Goal: Check status

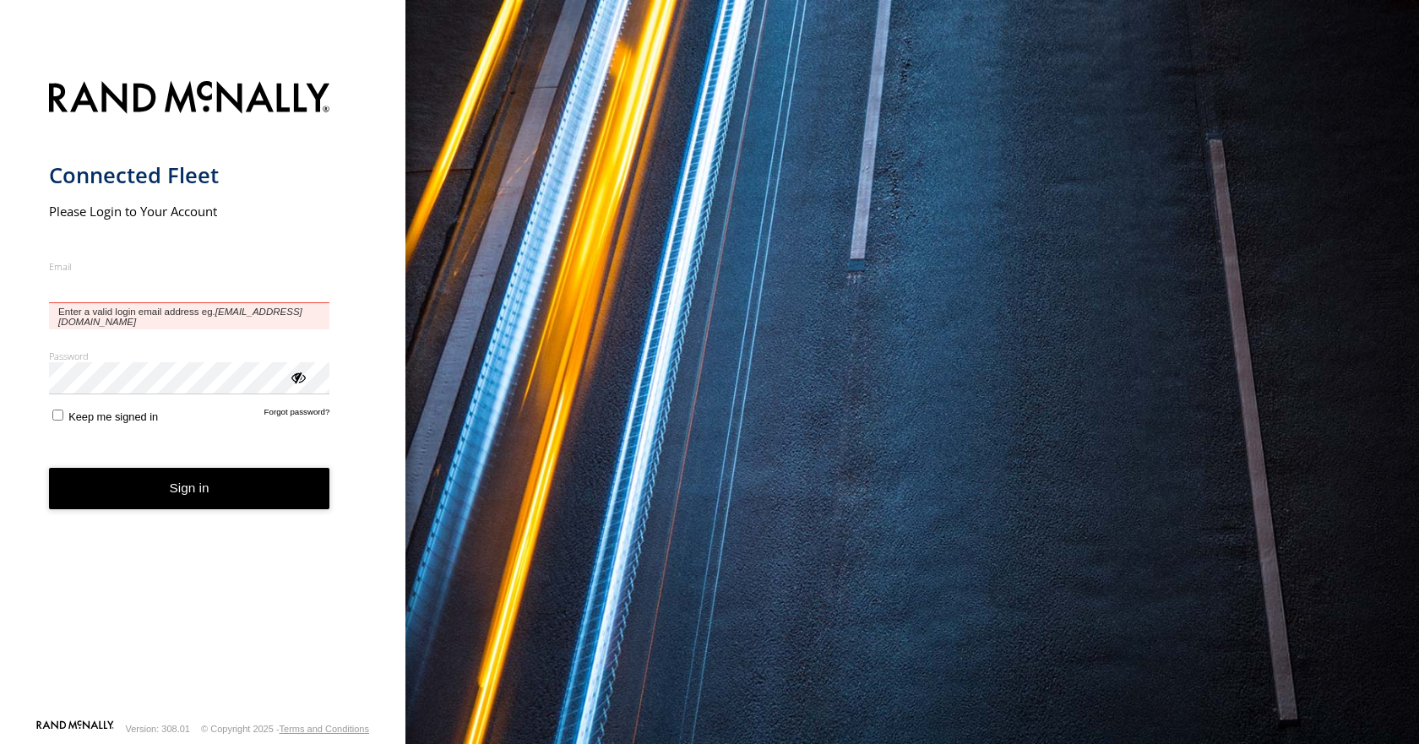
type input "**********"
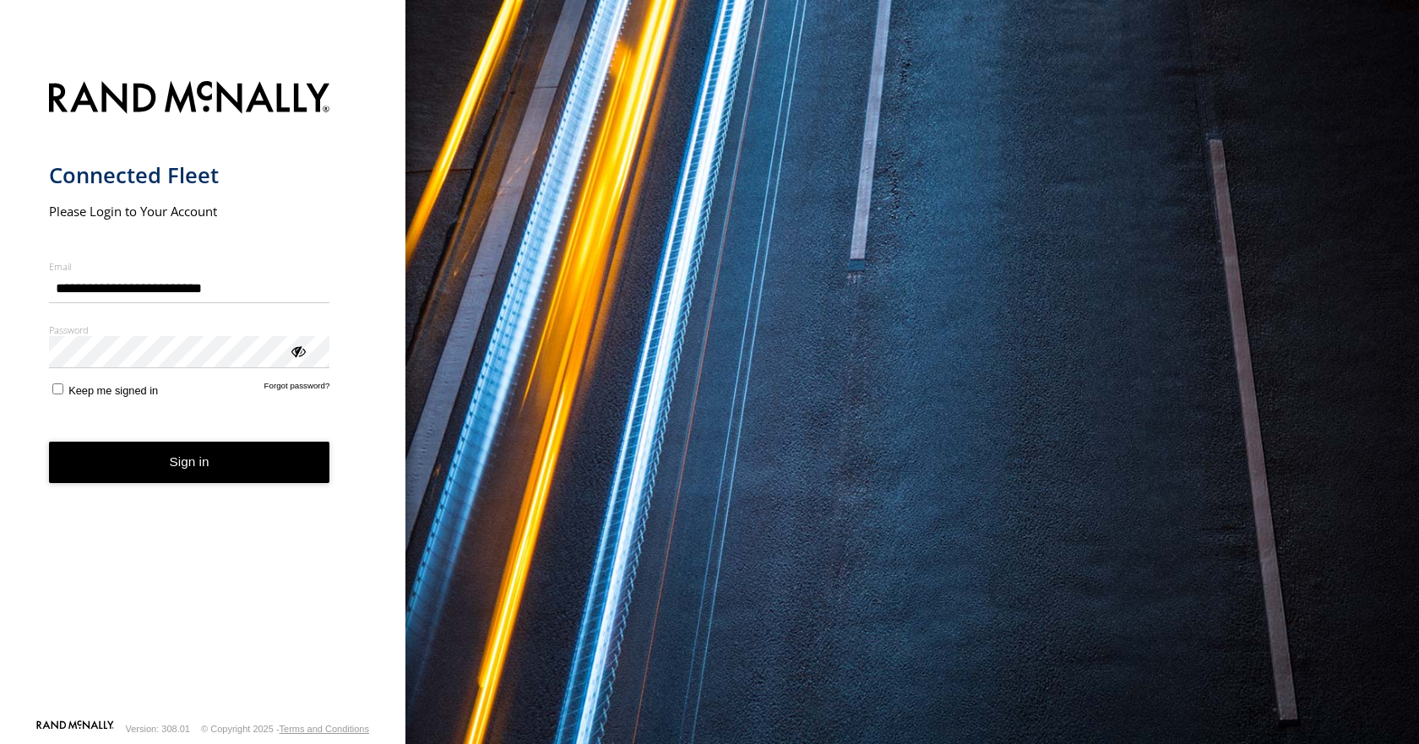
click at [181, 464] on button "Sign in" at bounding box center [189, 462] width 281 height 41
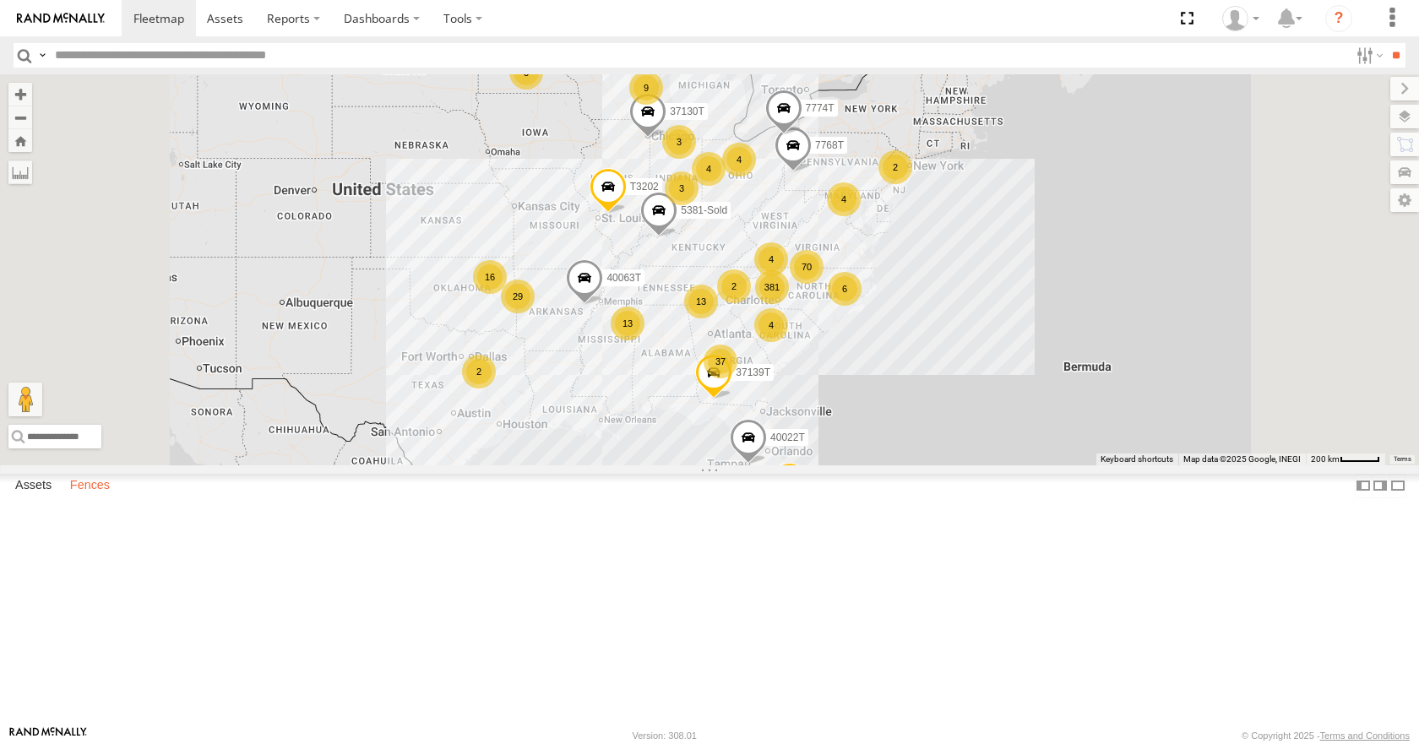
click at [87, 498] on label "Fences" at bounding box center [90, 487] width 57 height 24
click at [97, 498] on label "Fences" at bounding box center [90, 487] width 57 height 24
click at [0, 0] on div "[PERSON_NAME]-Advance" at bounding box center [0, 0] width 0 height 0
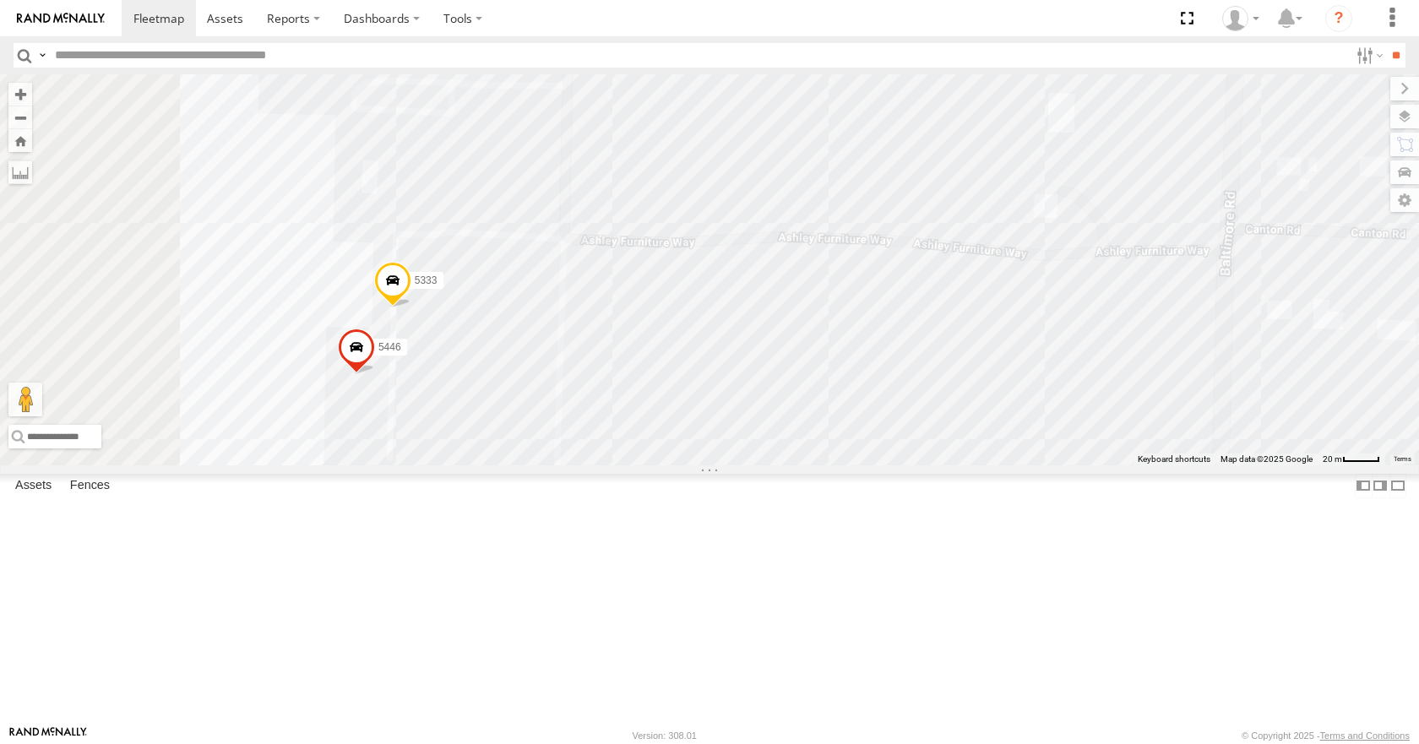
drag, startPoint x: 909, startPoint y: 461, endPoint x: 991, endPoint y: 411, distance: 96.6
click at [991, 411] on div "5320 5435 5442 5446 5333 5441" at bounding box center [709, 269] width 1419 height 390
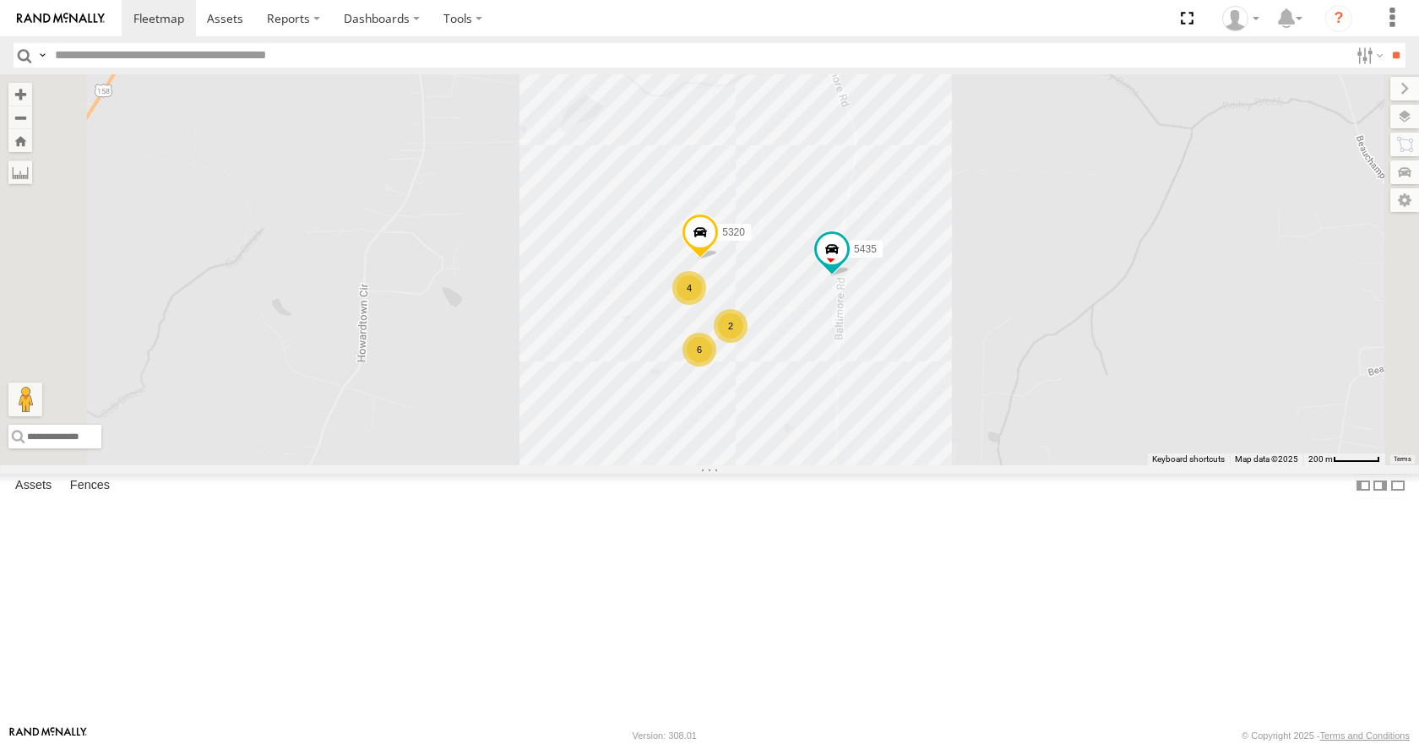
scroll to position [929, 0]
click at [0, 0] on div "IFH" at bounding box center [0, 0] width 0 height 0
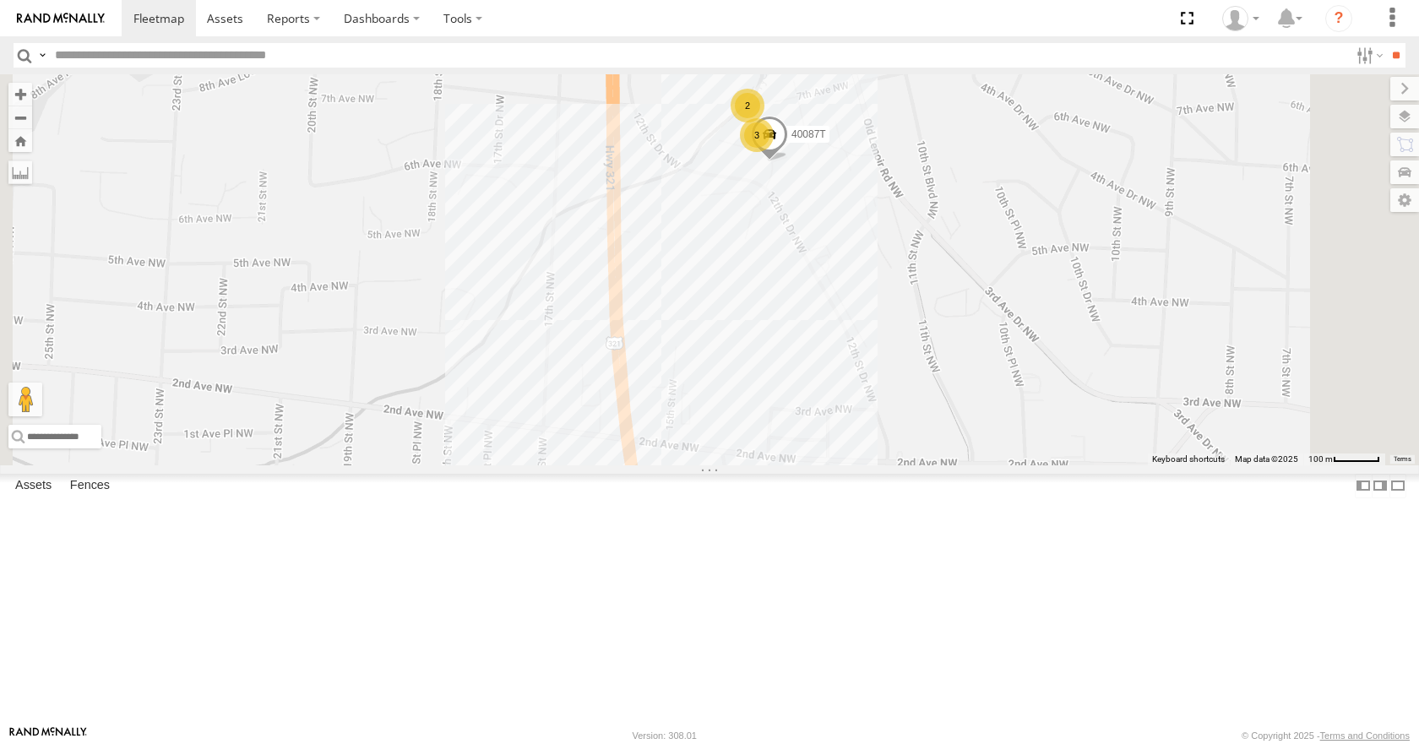
scroll to position [844, 0]
click at [0, 0] on div "IFH" at bounding box center [0, 0] width 0 height 0
click at [774, 152] on div "3" at bounding box center [757, 135] width 34 height 34
